Goal: Task Accomplishment & Management: Complete application form

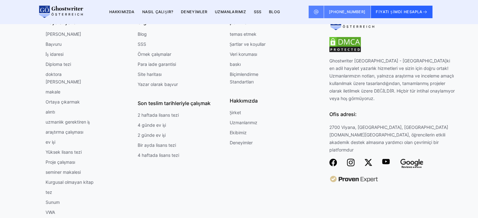
scroll to position [5558, 0]
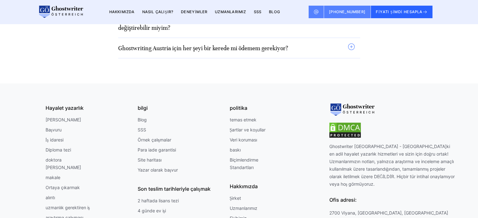
click at [240, 196] on font "Şirket" at bounding box center [236, 198] width 12 height 5
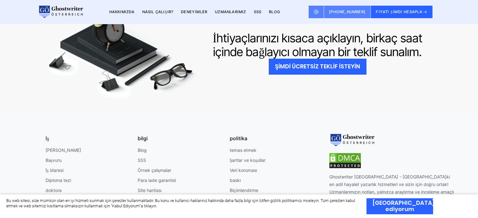
scroll to position [532, 0]
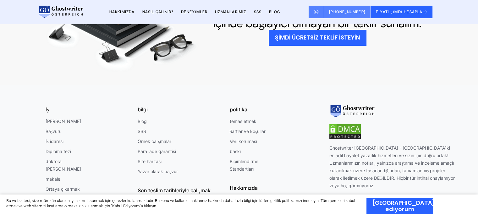
click at [161, 169] on font "Yazar olarak başvur" at bounding box center [158, 171] width 40 height 5
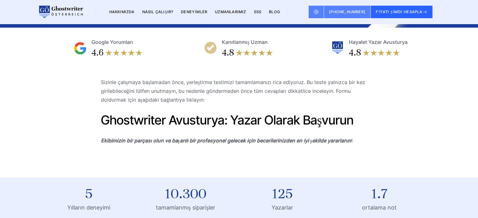
scroll to position [104, 0]
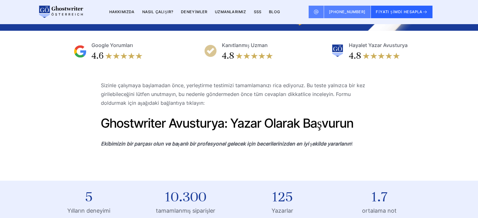
click at [237, 124] on font "Ghostwriter Avusturya: Yazar olarak başvurun" at bounding box center [227, 123] width 253 height 15
